Goal: Transaction & Acquisition: Obtain resource

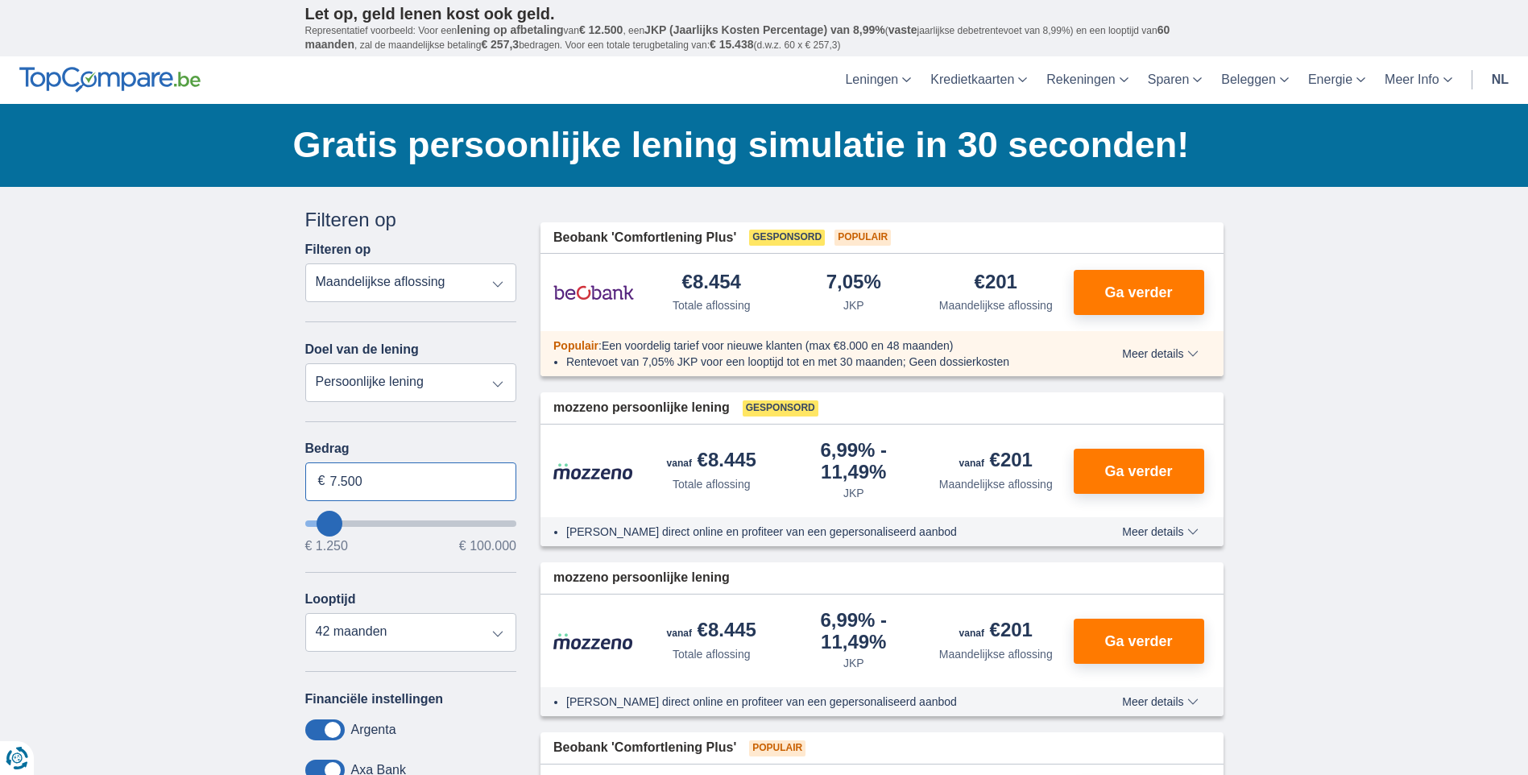
drag, startPoint x: 388, startPoint y: 486, endPoint x: 314, endPoint y: 472, distance: 74.6
click at [314, 472] on input "7.500" at bounding box center [411, 481] width 212 height 39
type input "30.000"
type input "30250"
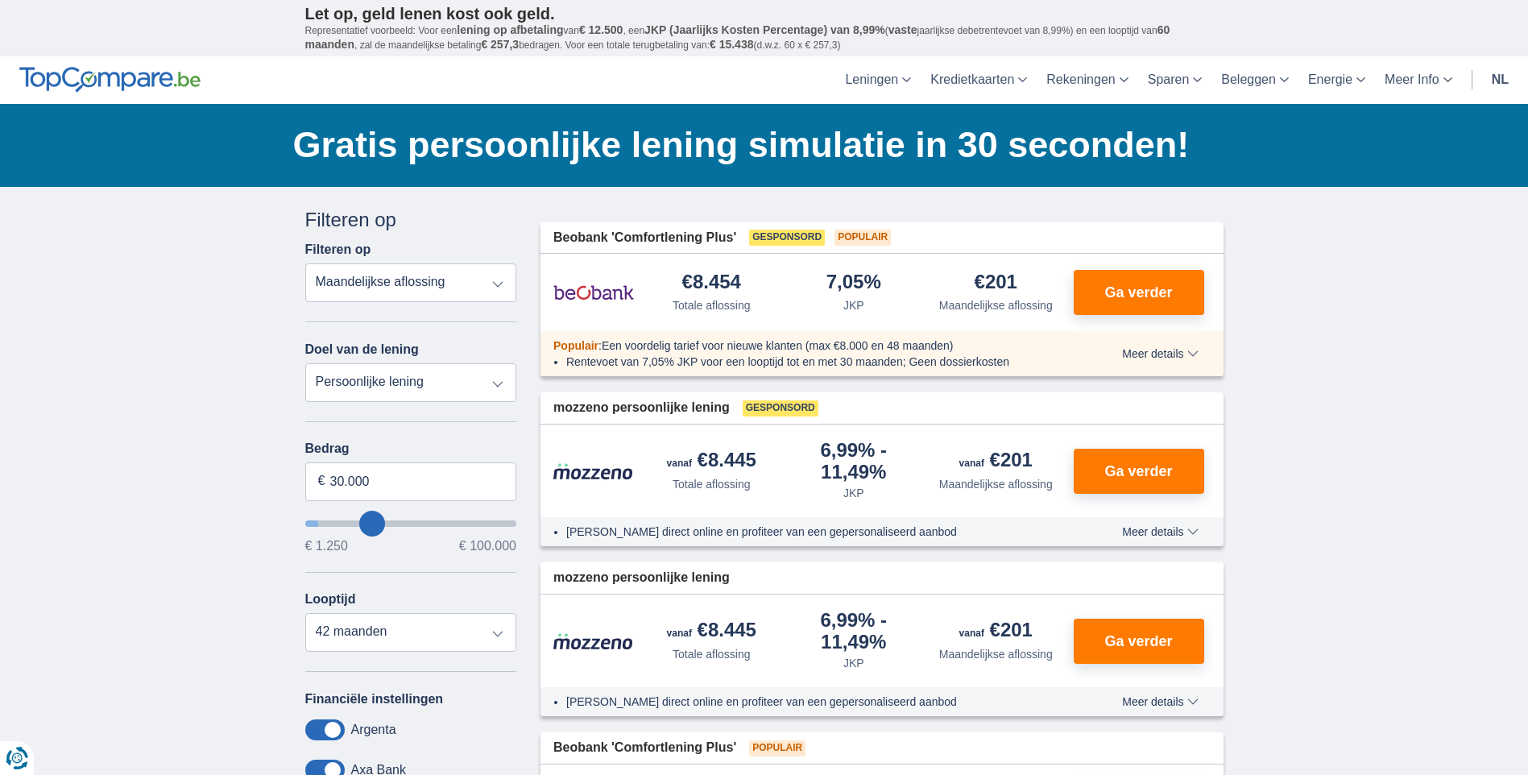
select select "120"
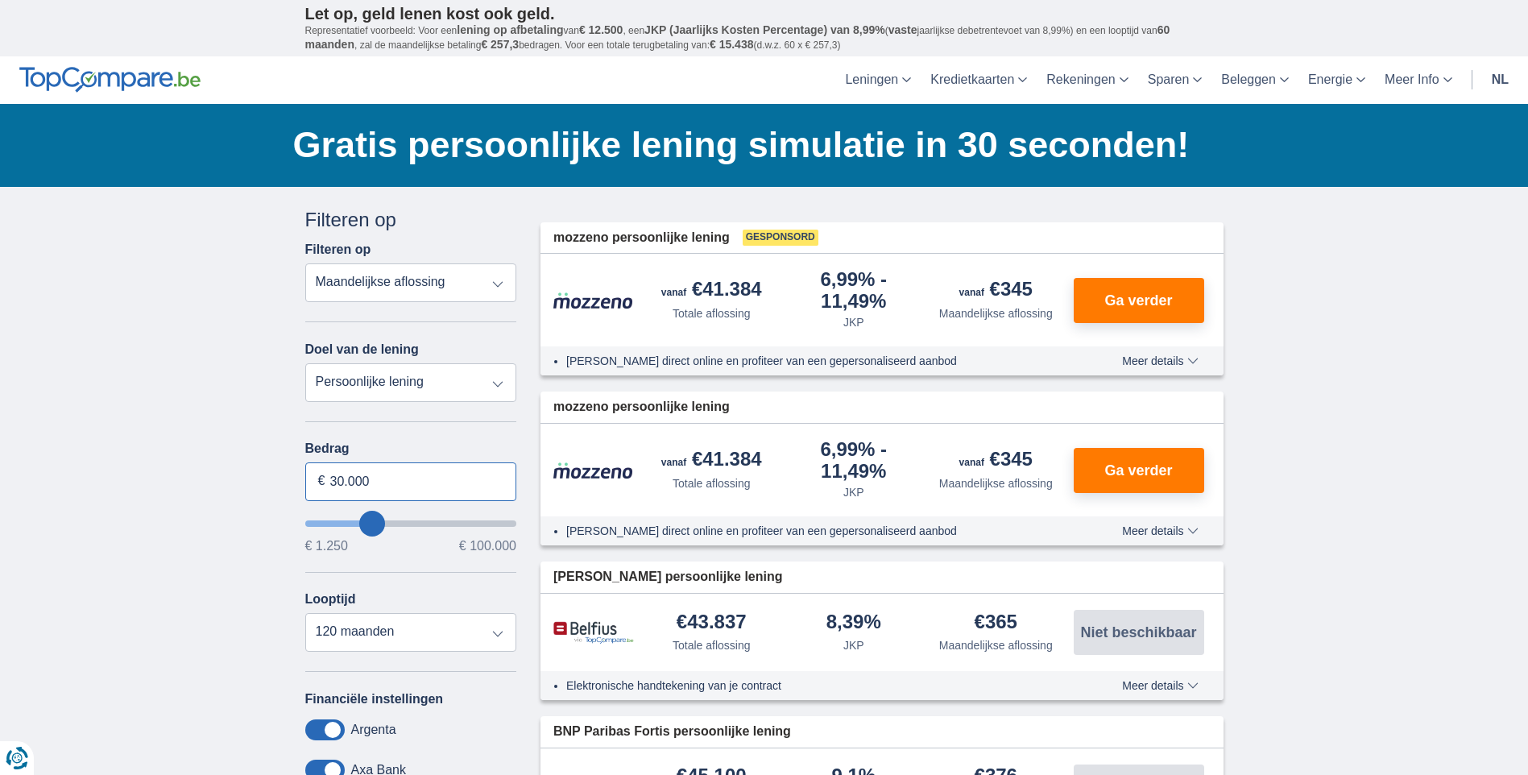
drag, startPoint x: 420, startPoint y: 473, endPoint x: 166, endPoint y: 413, distance: 260.7
click at [171, 413] on div "× widget.non-eligible-application.title widget.non-eligible-application.text no…" at bounding box center [764, 779] width 1528 height 1184
type input "25.000"
type input "25250"
click at [61, 391] on div "× widget.non-eligible-application.title widget.non-eligible-application.text no…" at bounding box center [764, 779] width 1528 height 1184
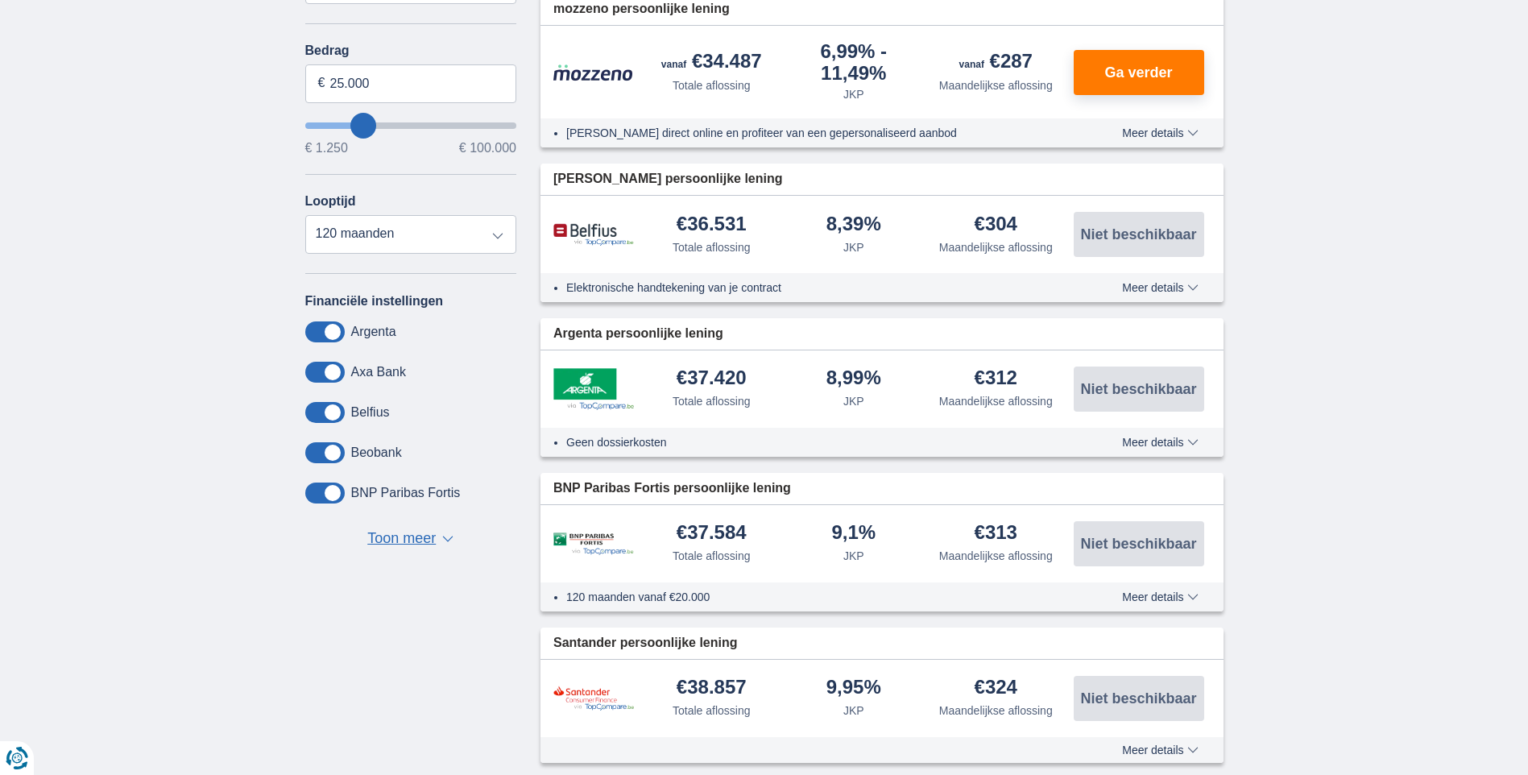
scroll to position [483, 0]
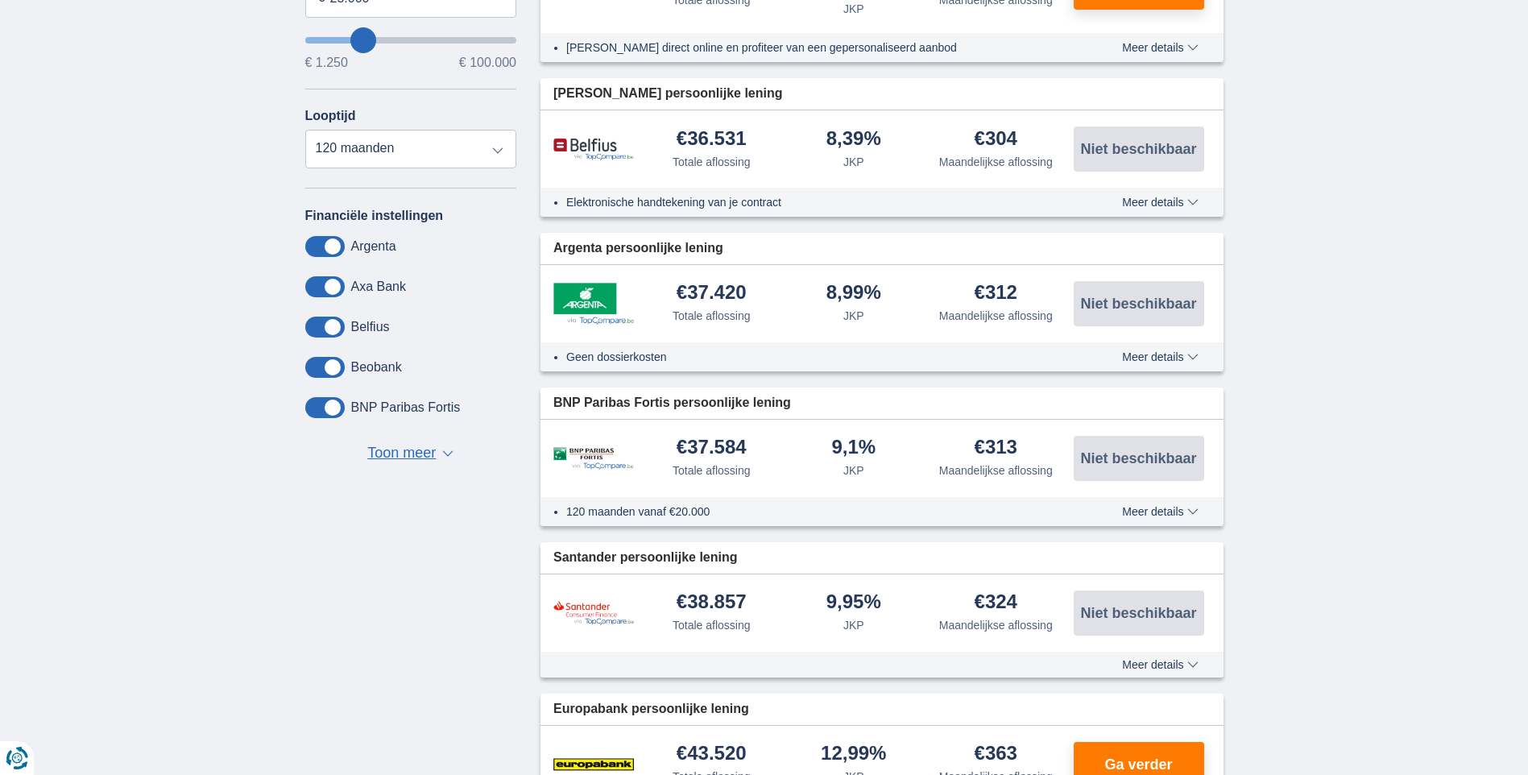
click at [593, 299] on img at bounding box center [593, 304] width 81 height 42
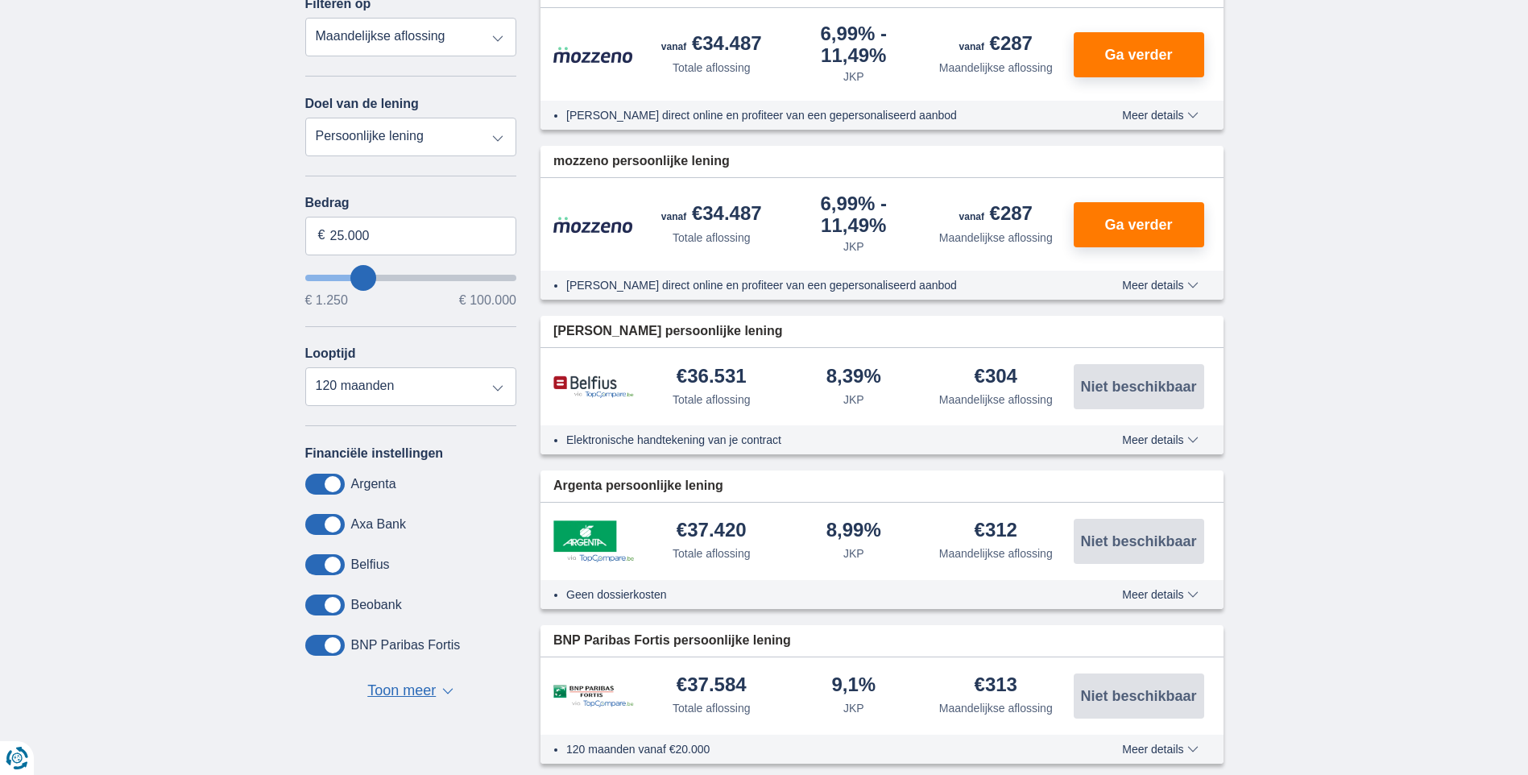
scroll to position [242, 0]
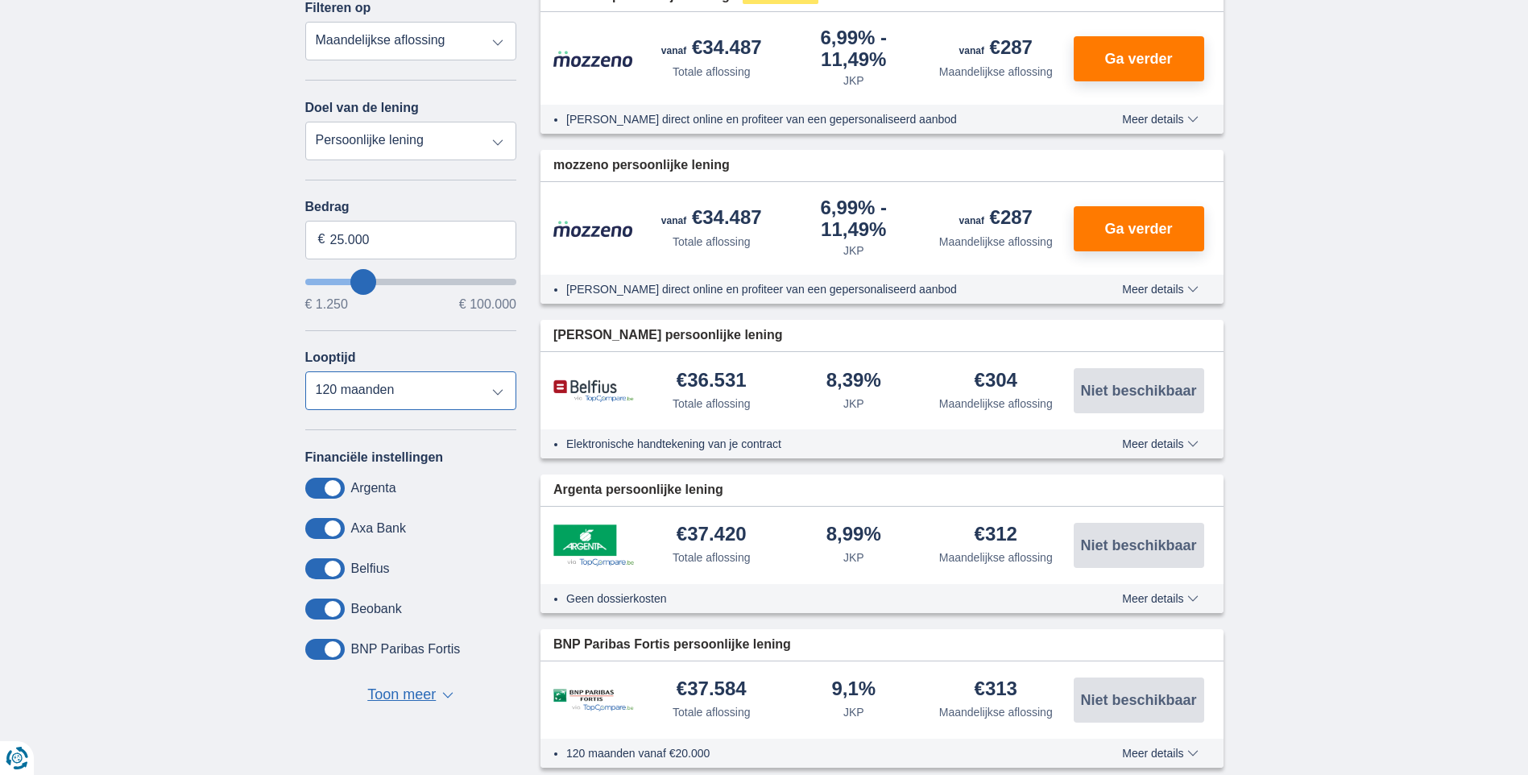
click at [375, 381] on select "12 maanden 18 maanden 24 maanden 30 maanden 36 maanden 42 maanden 48 maanden 60…" at bounding box center [411, 390] width 212 height 39
select select "60"
click at [305, 371] on select "12 maanden 18 maanden 24 maanden 30 maanden 36 maanden 42 maanden 48 maanden 60…" at bounding box center [411, 390] width 212 height 39
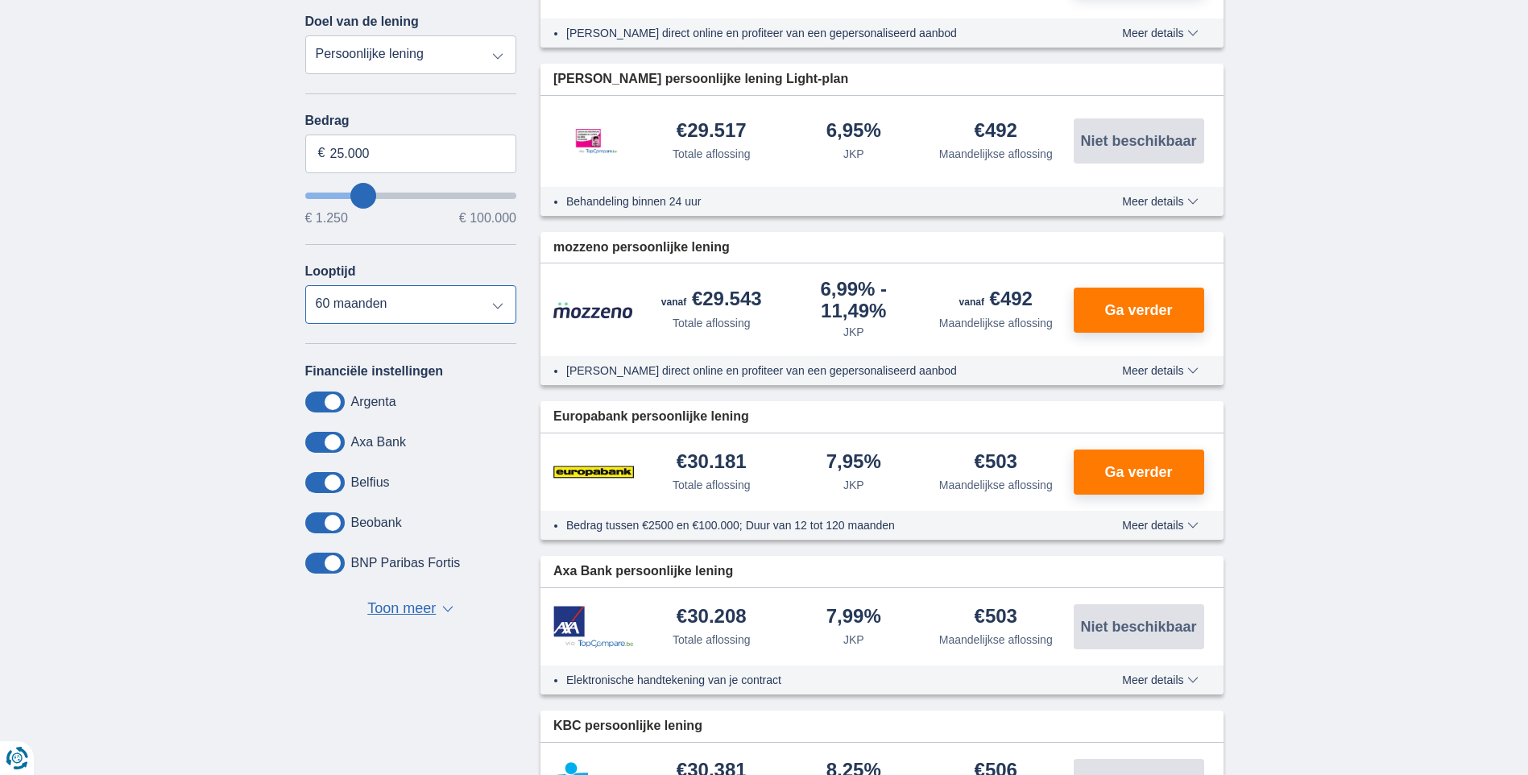
scroll to position [322, 0]
